Goal: Information Seeking & Learning: Understand process/instructions

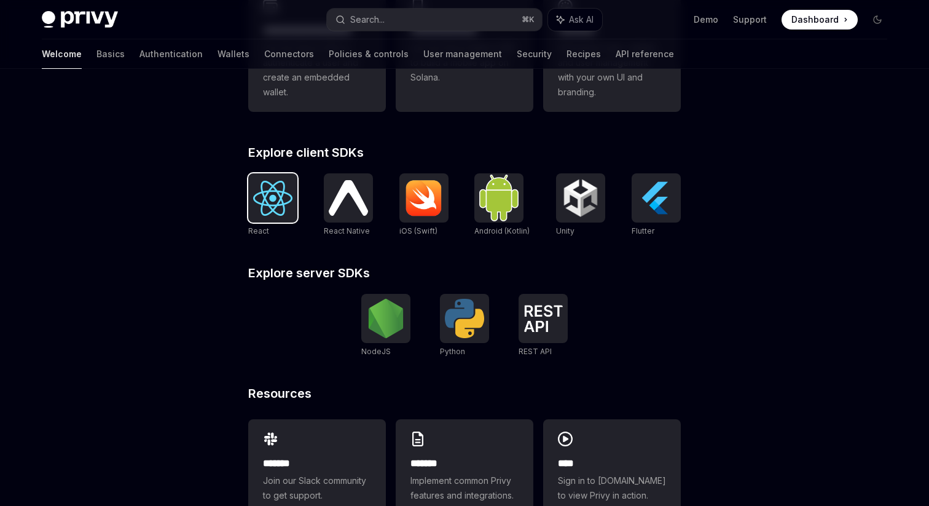
scroll to position [463, 0]
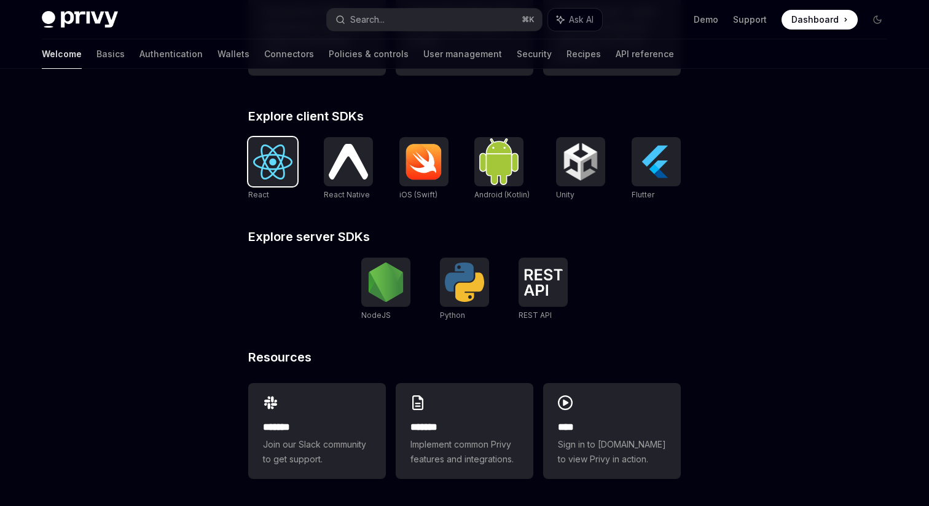
click at [279, 161] on img at bounding box center [272, 161] width 39 height 35
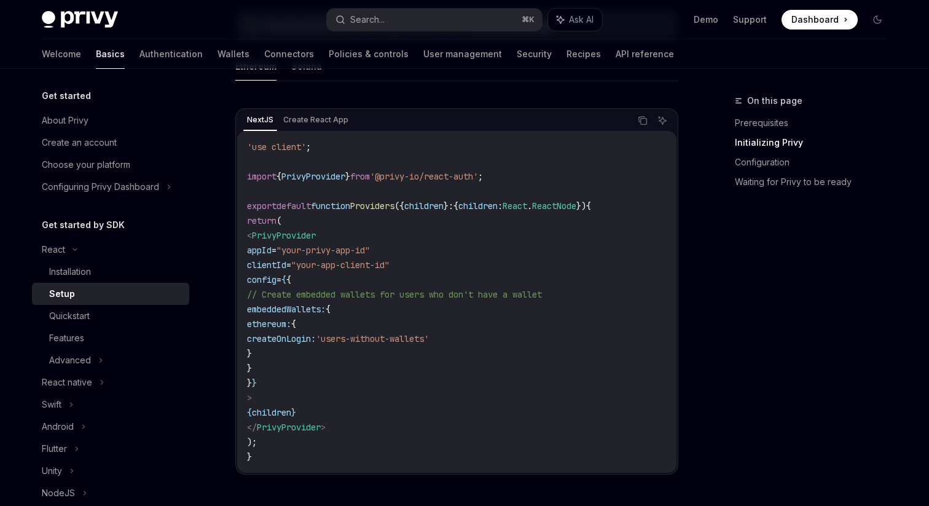
scroll to position [405, 0]
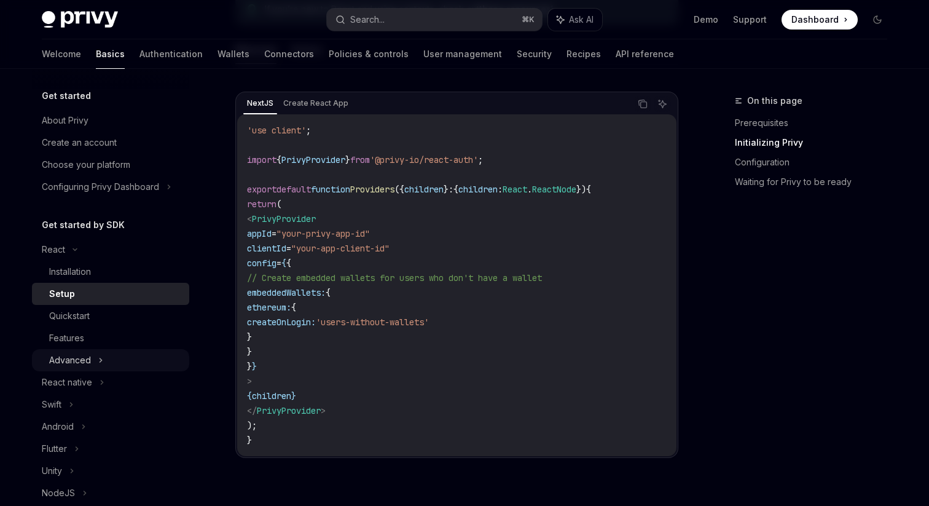
click at [90, 356] on div "Advanced" at bounding box center [70, 360] width 42 height 15
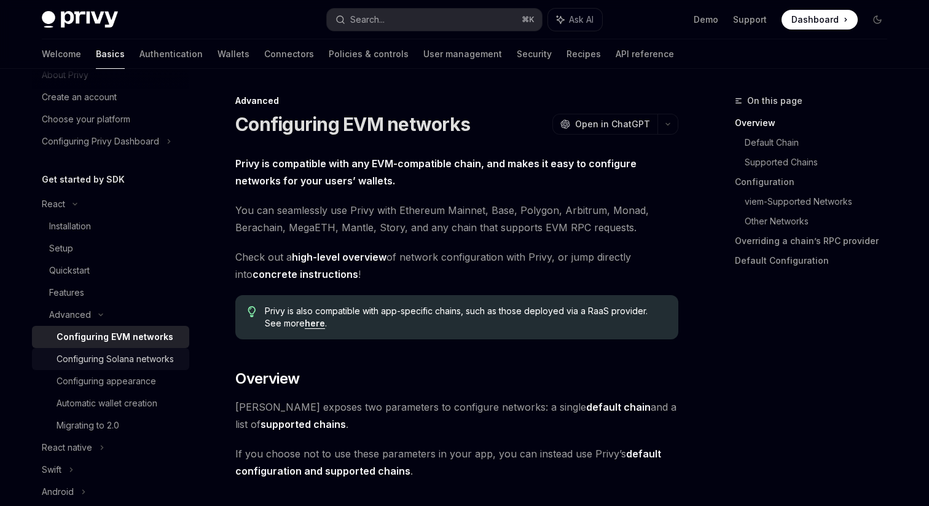
scroll to position [58, 0]
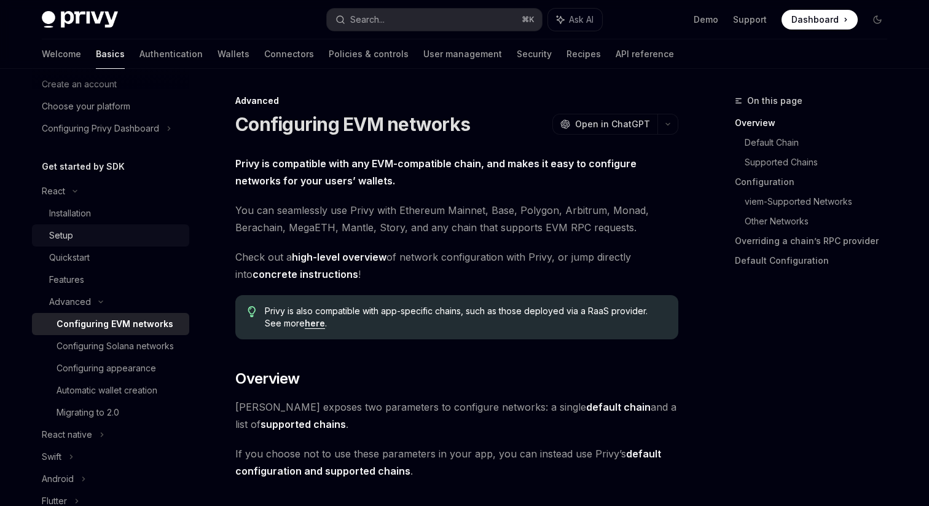
click at [116, 235] on div "Setup" at bounding box center [115, 235] width 133 height 15
click at [120, 216] on div "Installation" at bounding box center [115, 213] width 133 height 15
type textarea "*"
